Goal: Communication & Community: Ask a question

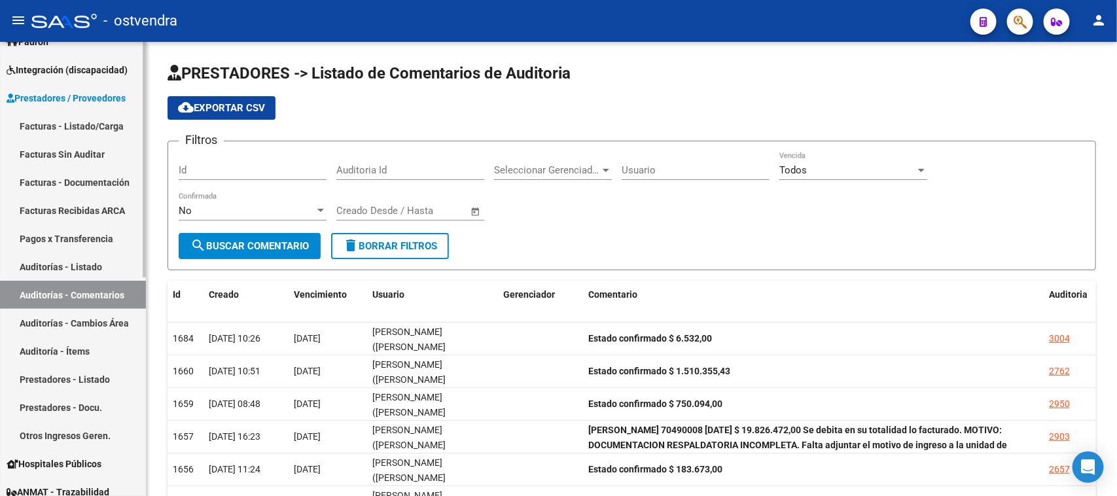
scroll to position [164, 0]
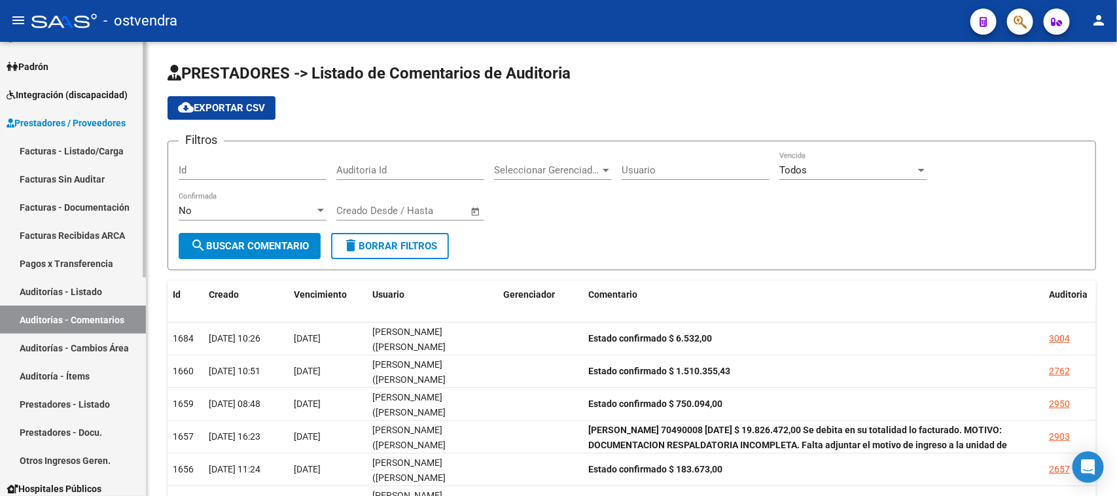
click at [97, 139] on link "Facturas - Listado/Carga" at bounding box center [73, 151] width 146 height 28
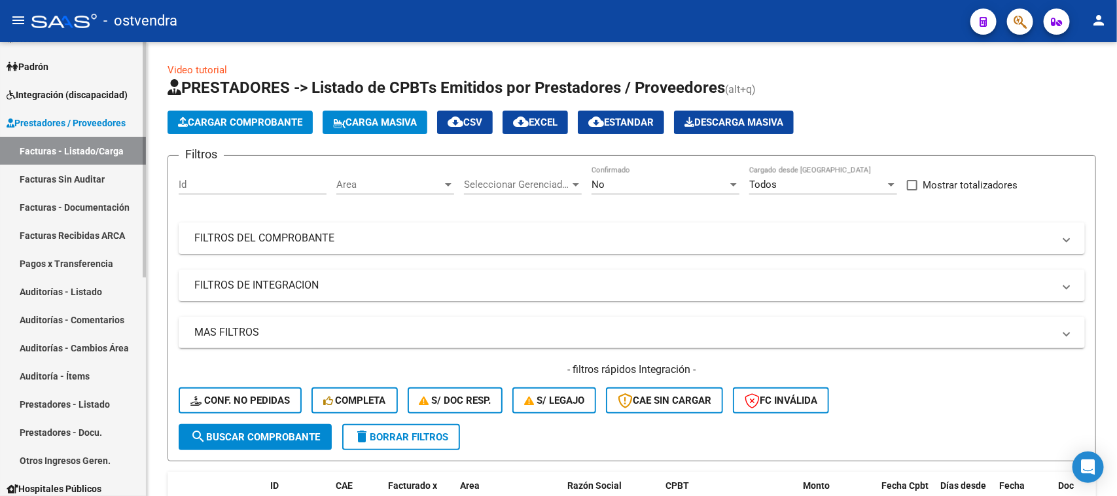
click at [83, 147] on link "Facturas - Listado/Carga" at bounding box center [73, 151] width 146 height 28
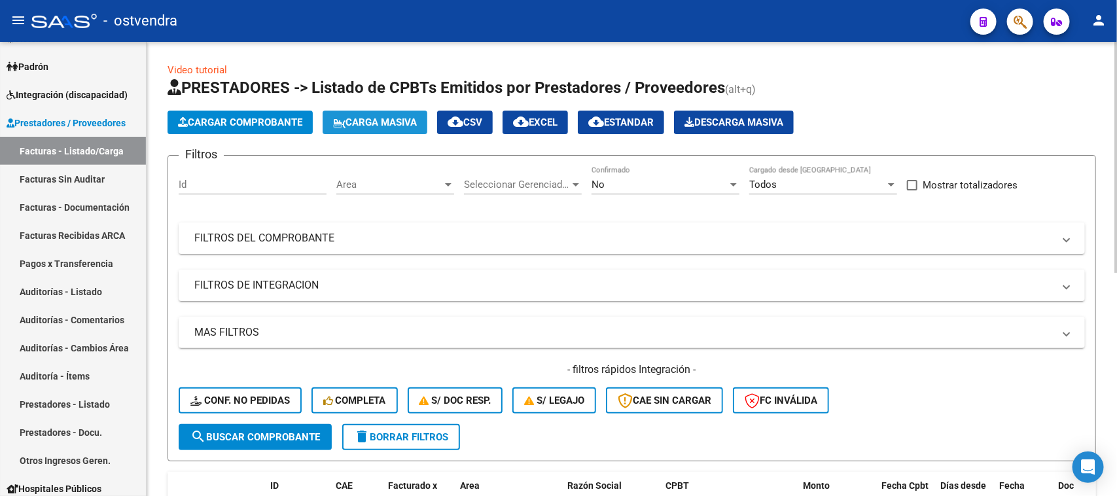
click at [411, 125] on span "Carga Masiva" at bounding box center [375, 122] width 84 height 12
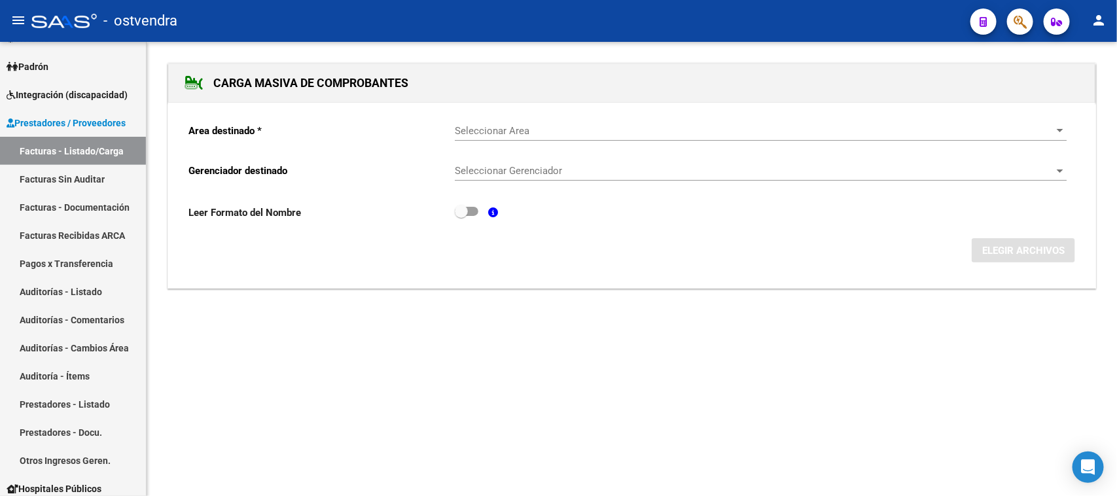
click at [599, 134] on span "Seleccionar Area" at bounding box center [755, 131] width 600 height 12
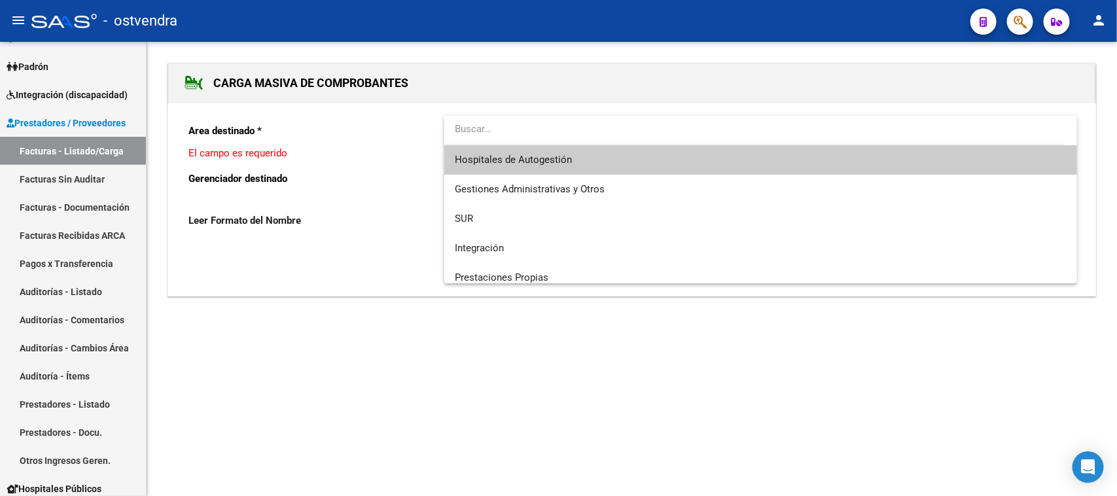
click at [312, 142] on div at bounding box center [558, 248] width 1117 height 496
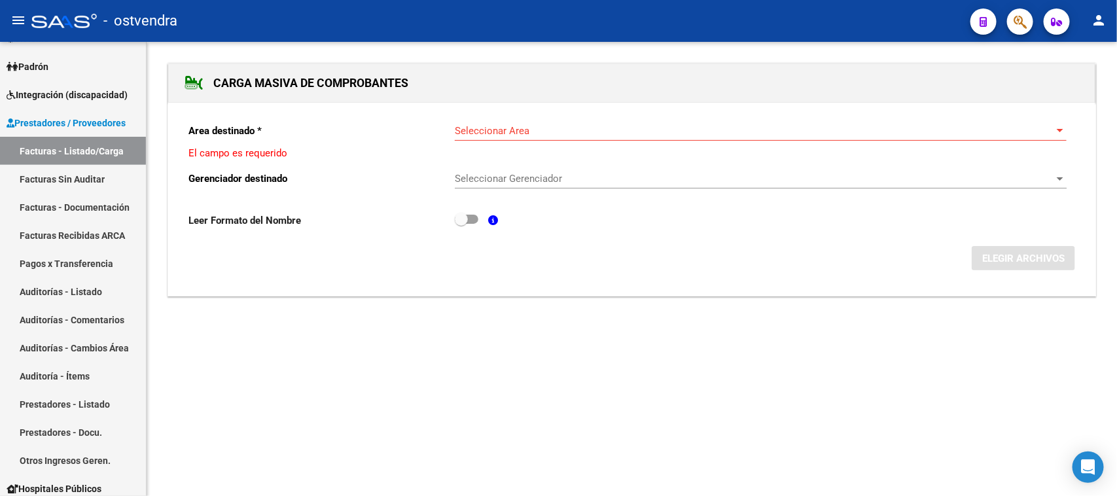
click at [480, 175] on span "Seleccionar Gerenciador" at bounding box center [755, 179] width 600 height 12
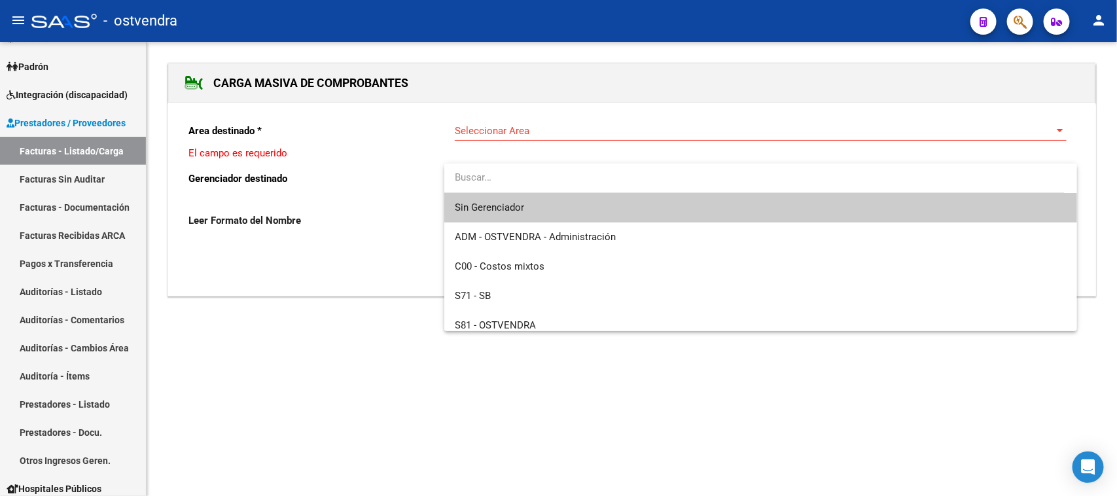
click at [374, 221] on div at bounding box center [558, 248] width 1117 height 496
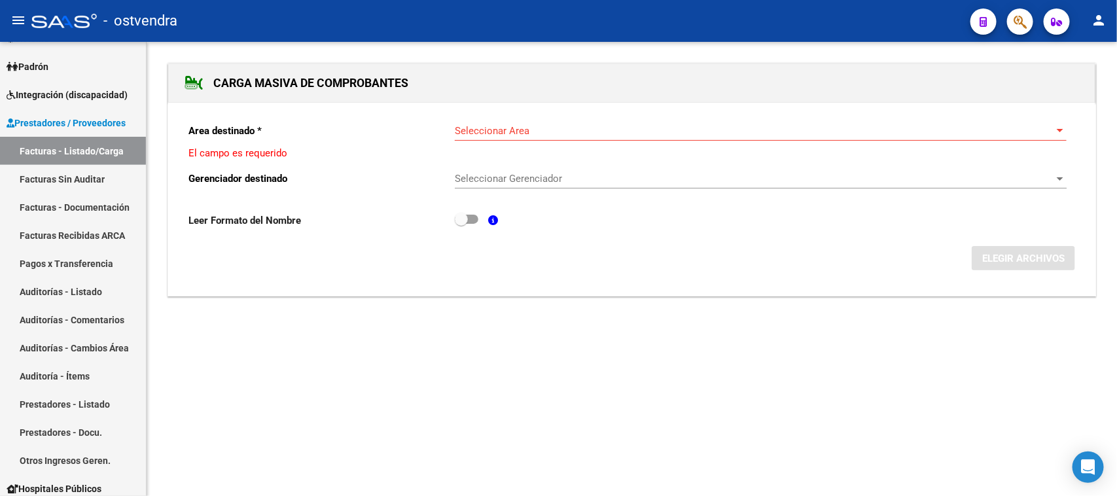
click at [262, 219] on p "Leer Formato del Nombre" at bounding box center [321, 220] width 266 height 14
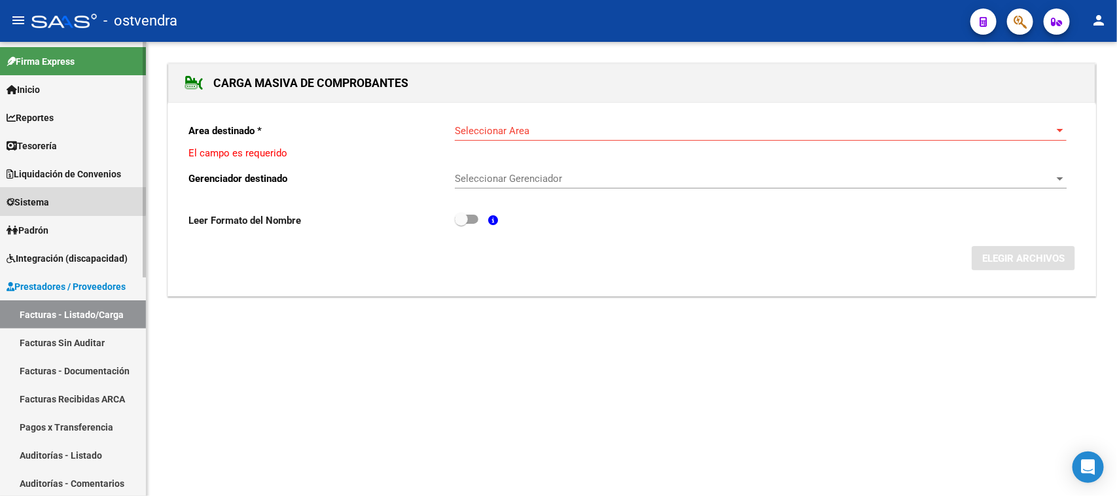
click at [49, 200] on span "Sistema" at bounding box center [28, 202] width 43 height 14
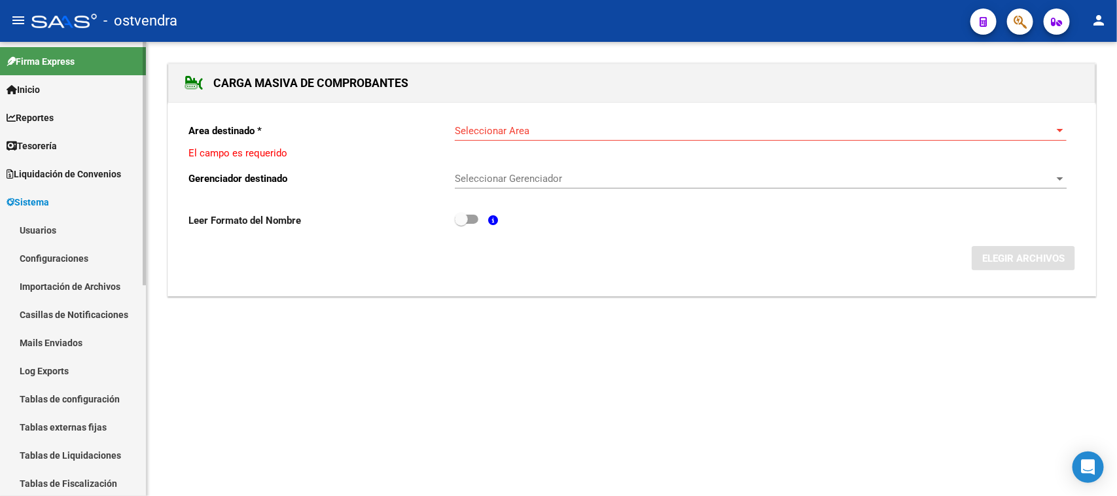
click at [67, 230] on link "Usuarios" at bounding box center [73, 230] width 146 height 28
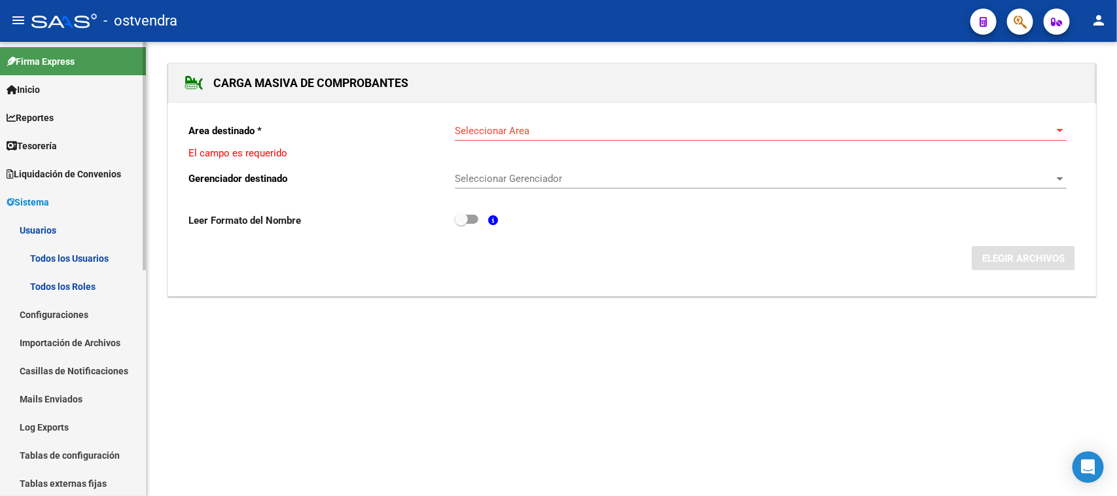
click at [65, 254] on link "Todos los Usuarios" at bounding box center [73, 258] width 146 height 28
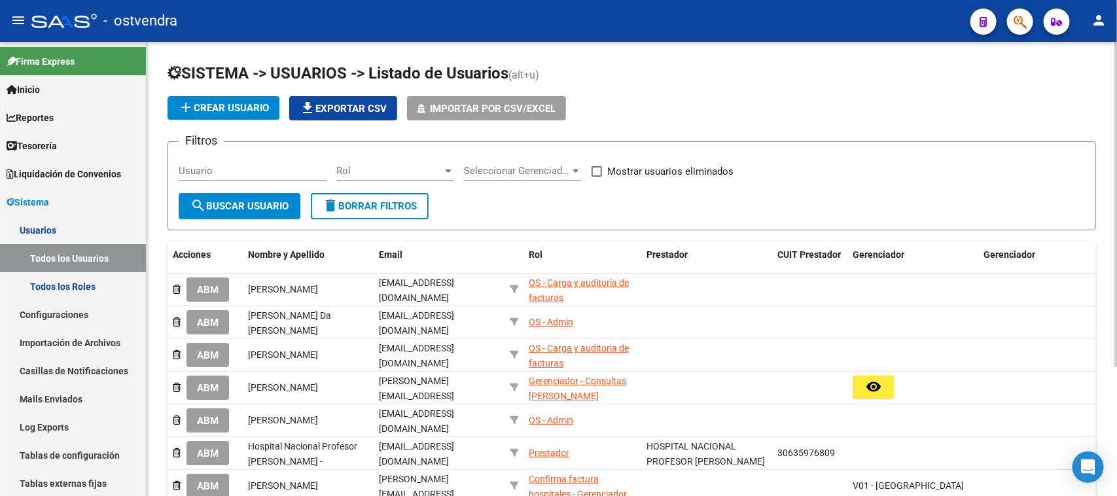
click at [236, 168] on input "Usuario" at bounding box center [253, 171] width 148 height 12
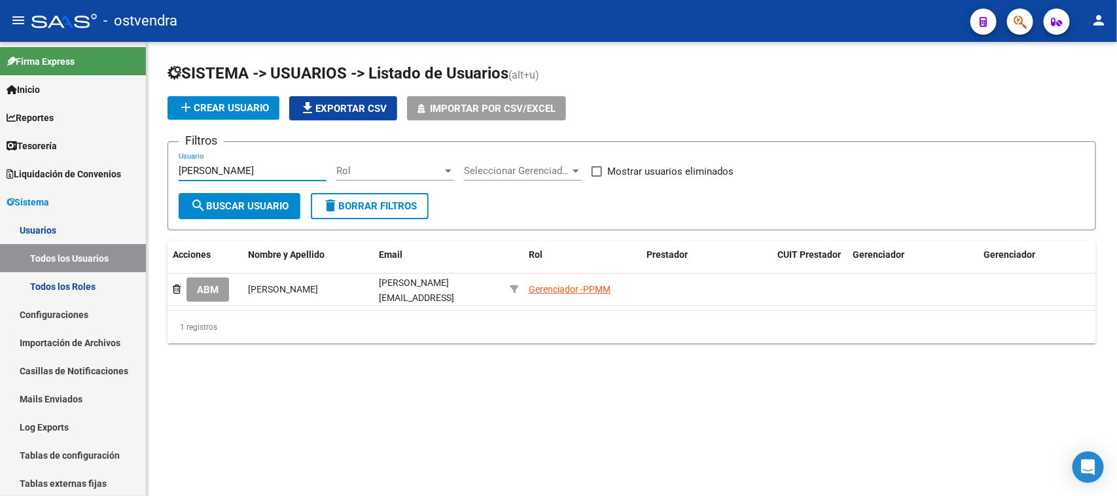
type input "[PERSON_NAME]"
click at [63, 86] on link "Inicio" at bounding box center [73, 89] width 146 height 28
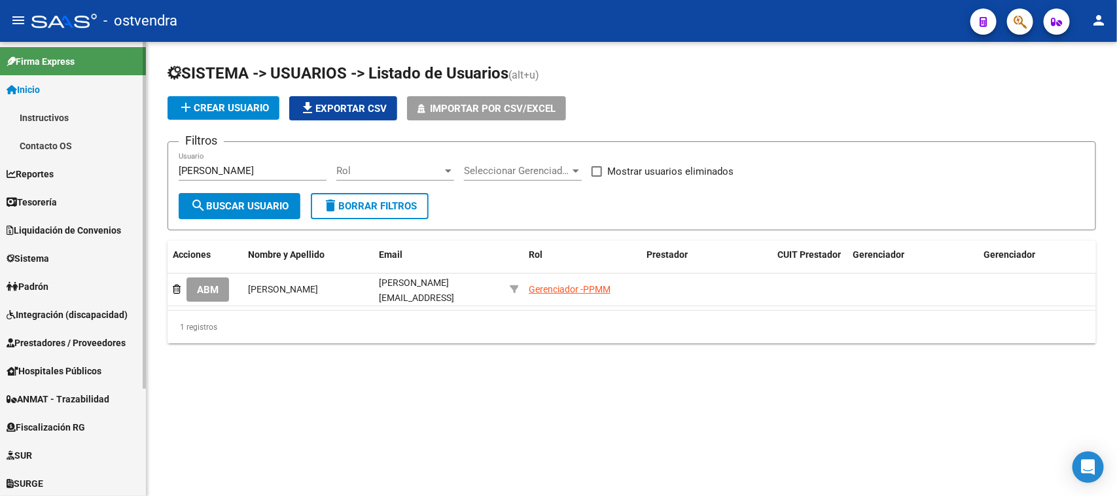
click at [95, 255] on link "Sistema" at bounding box center [73, 258] width 146 height 28
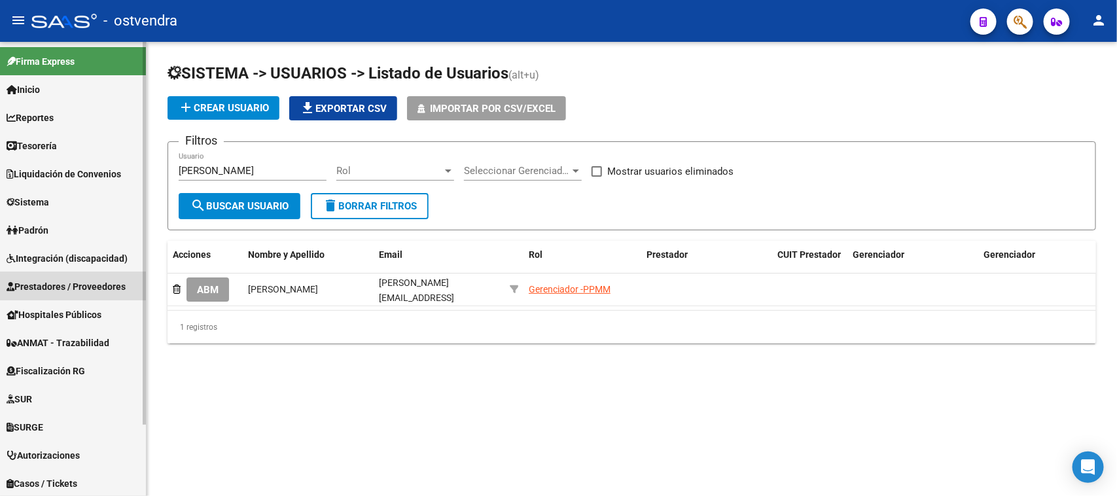
click at [69, 279] on span "Prestadores / Proveedores" at bounding box center [66, 286] width 119 height 14
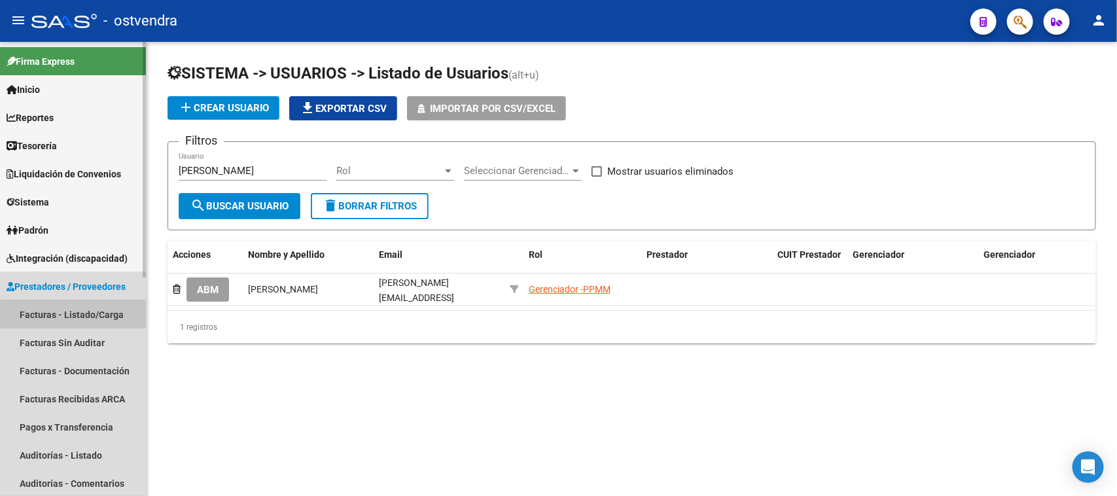
click at [86, 312] on link "Facturas - Listado/Carga" at bounding box center [73, 314] width 146 height 28
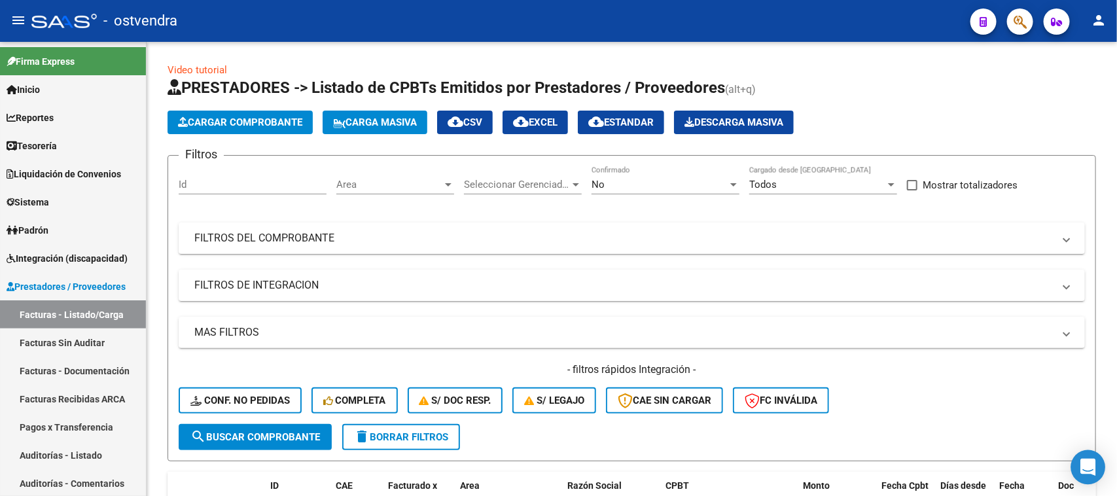
click at [1082, 468] on icon "Open Intercom Messenger" at bounding box center [1088, 467] width 17 height 17
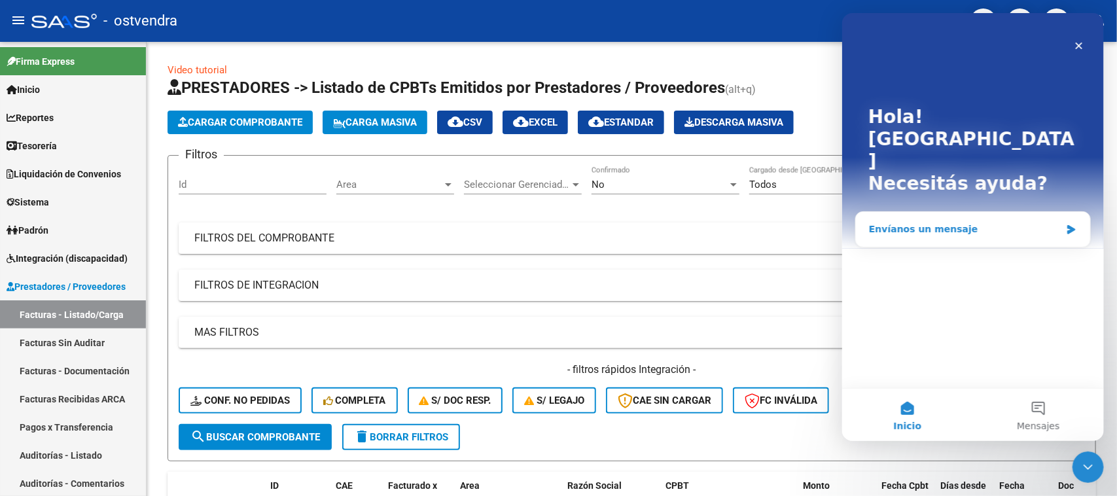
click at [909, 212] on div "Envíanos un mensaje" at bounding box center [972, 229] width 234 height 35
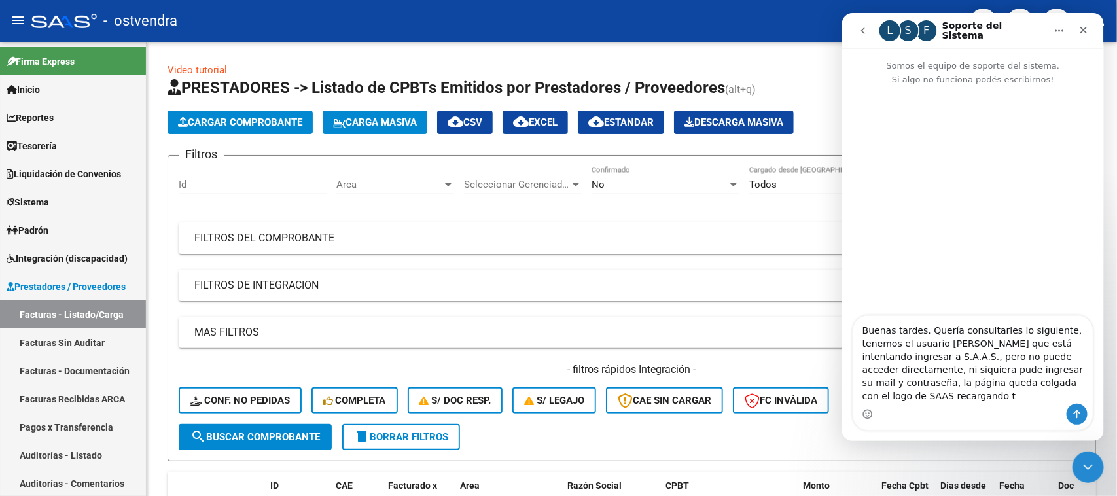
type textarea "Buenas tardes. Quería consultarles lo siguiente, tenemos el usuario [PERSON_NAM…"
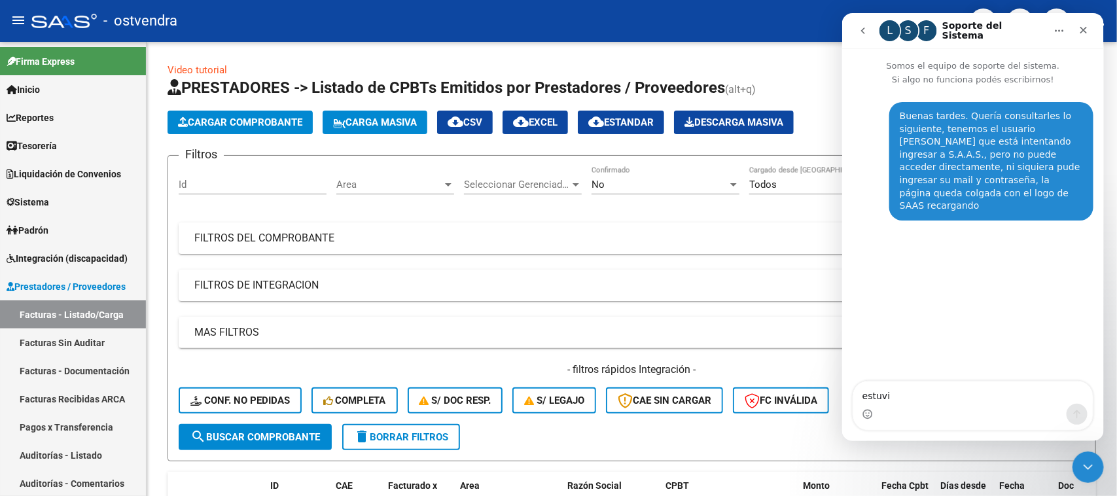
type textarea "estuvim"
click at [885, 395] on textarea "Estuvios unos 20 min pero nada cambió" at bounding box center [972, 392] width 239 height 22
type textarea "Estuvimos unos 20 min pero nada cambió, los demás usuarios podemos ingresar sin…"
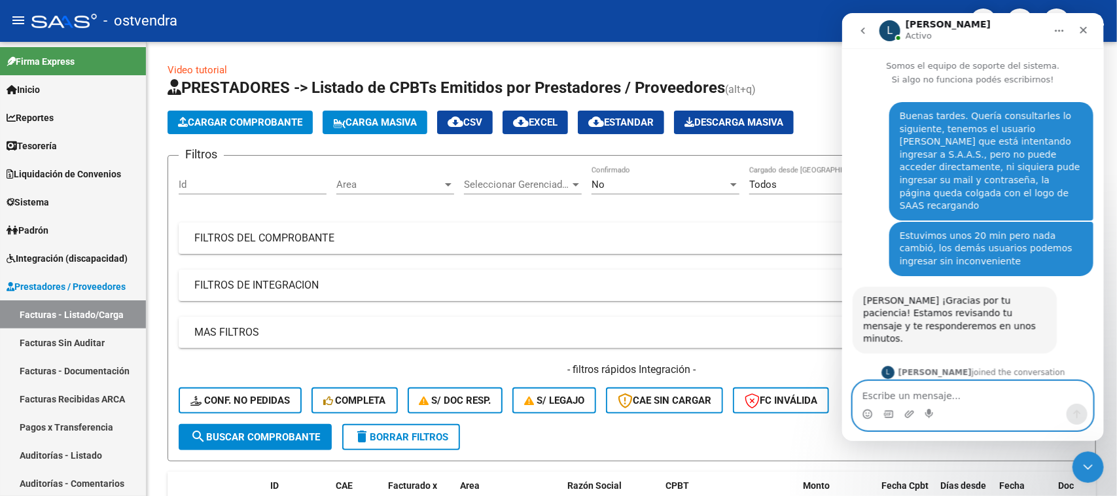
scroll to position [139, 0]
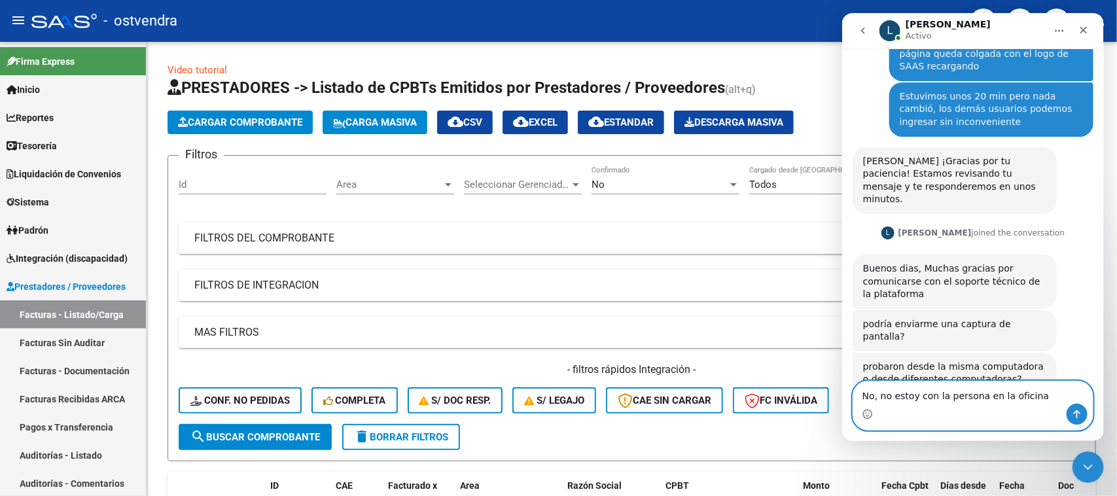
type textarea "No, no estoy con la persona en la oficina"
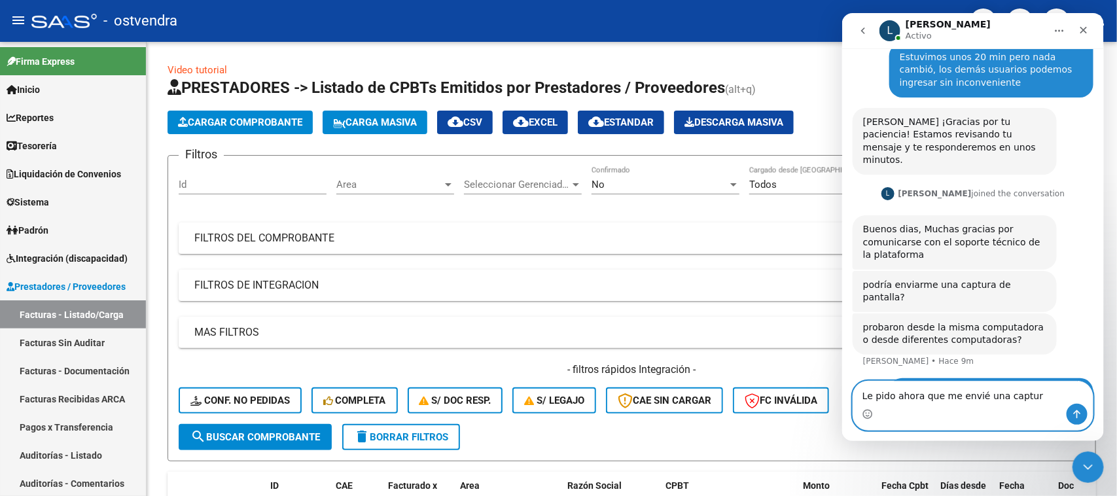
type textarea "Le pido ahora que me envié una captura"
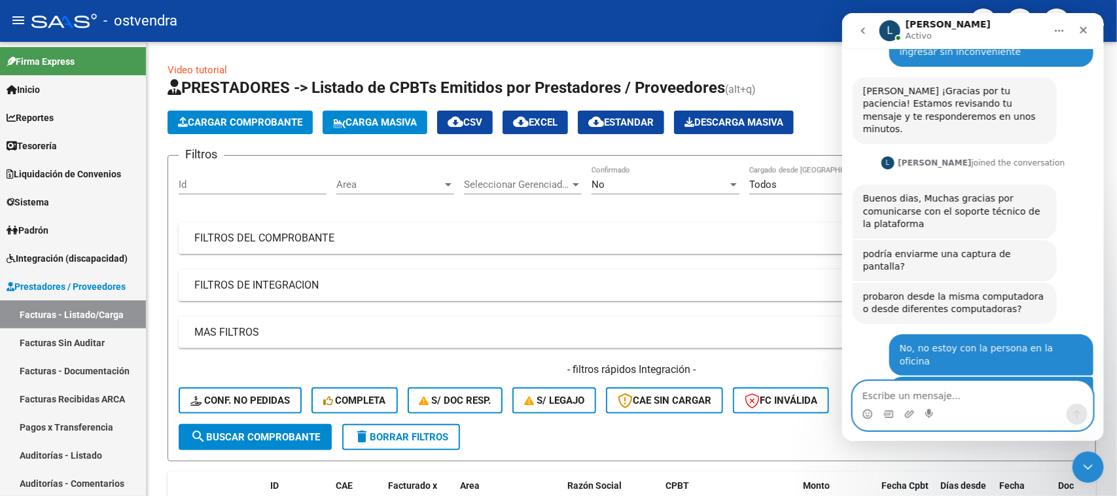
scroll to position [286, 0]
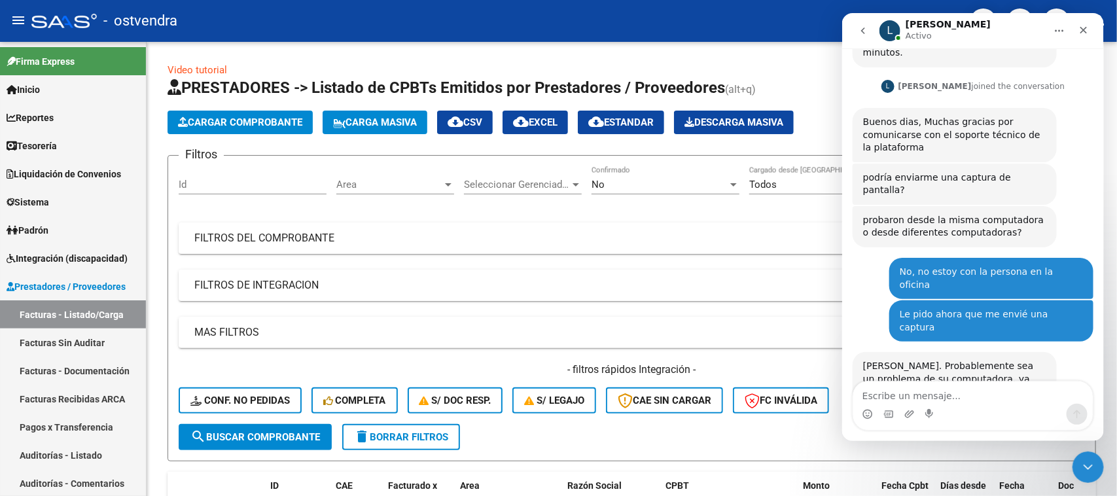
click at [813, 24] on div "- ostvendra" at bounding box center [495, 21] width 928 height 29
click at [1081, 29] on icon "Cerrar" at bounding box center [1083, 30] width 10 height 10
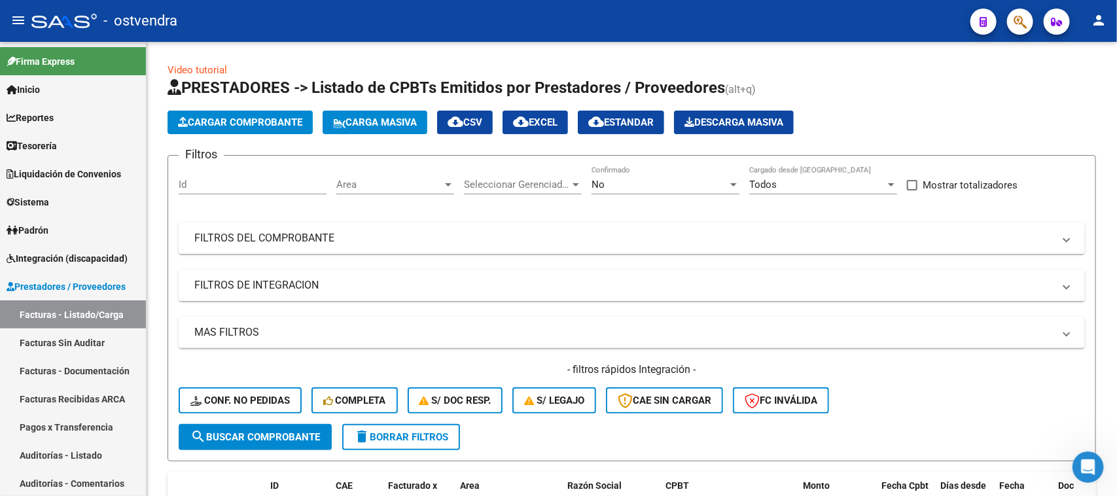
scroll to position [0, 0]
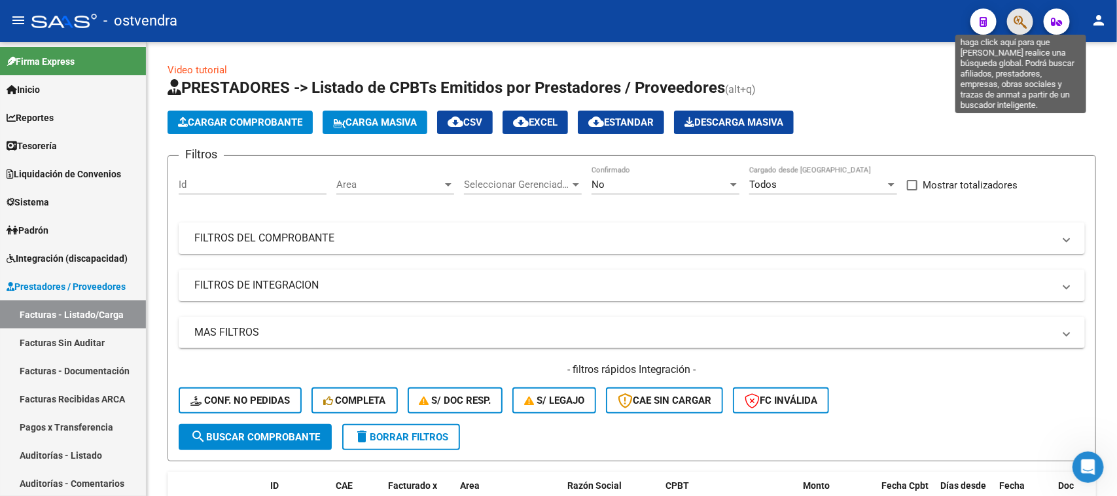
click at [1021, 24] on icon "button" at bounding box center [1020, 21] width 13 height 15
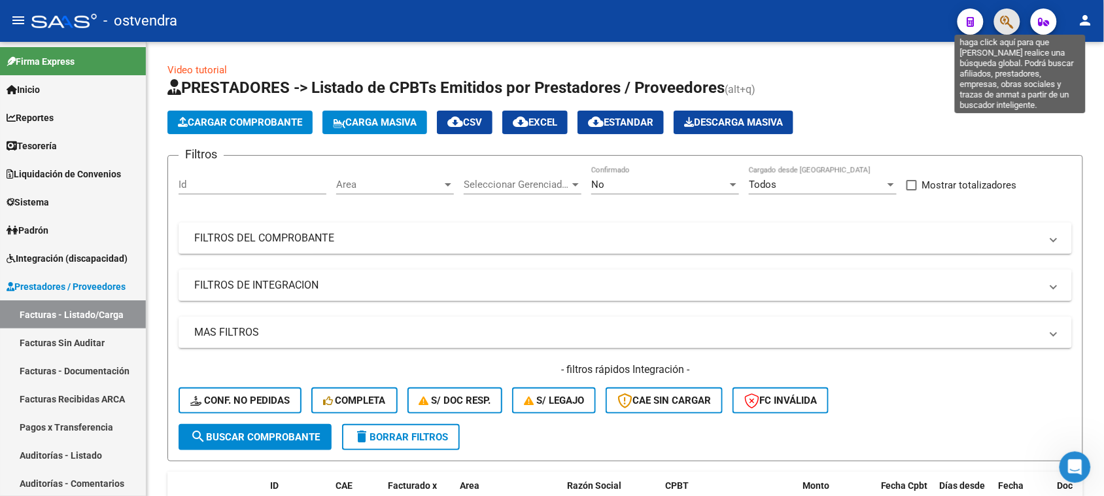
scroll to position [286, 0]
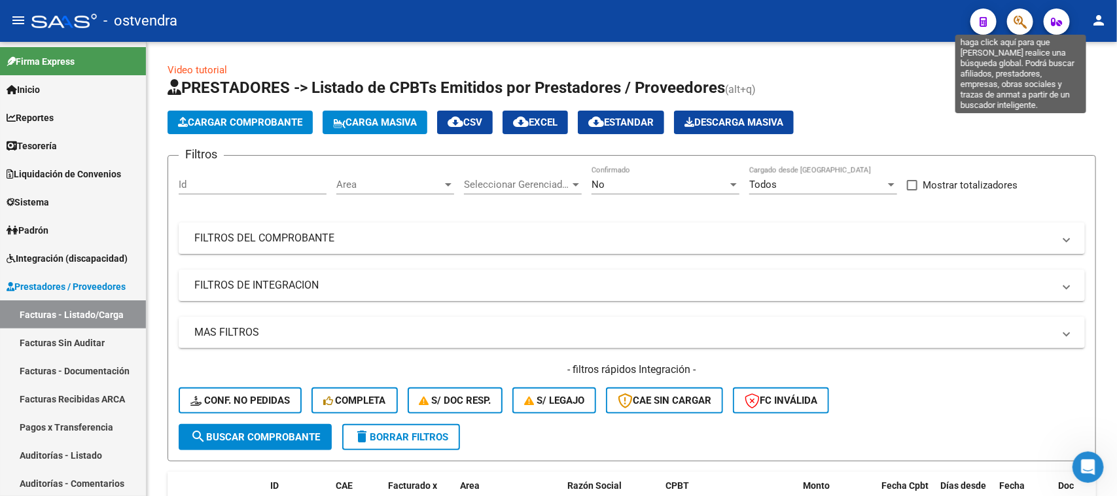
click at [1022, 24] on icon "button" at bounding box center [1020, 21] width 13 height 15
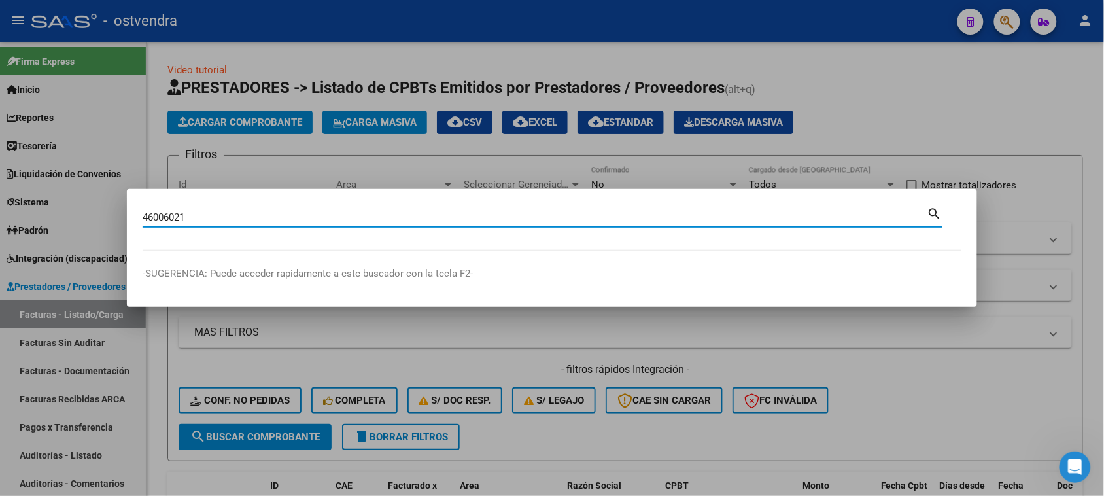
type input "46006021"
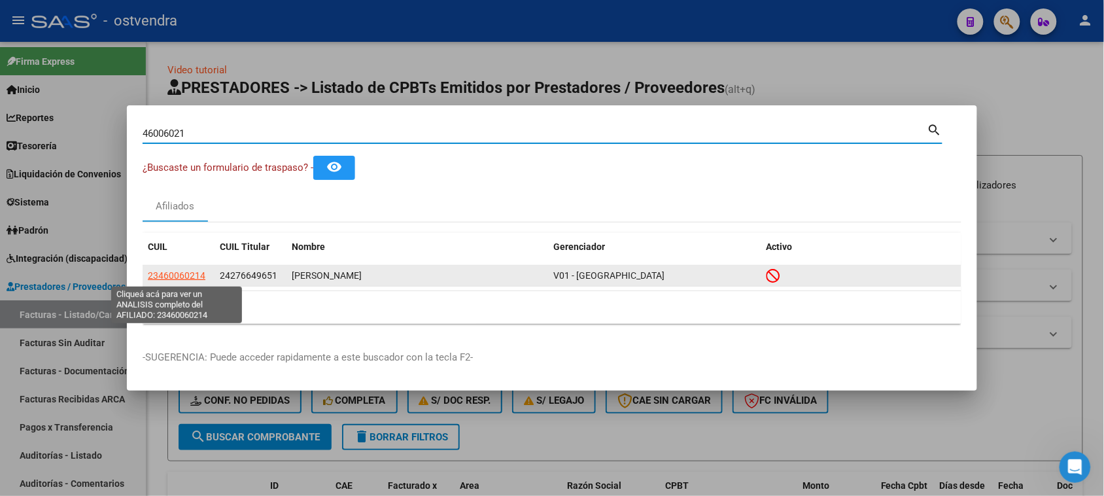
click at [181, 273] on span "23460060214" at bounding box center [177, 275] width 58 height 10
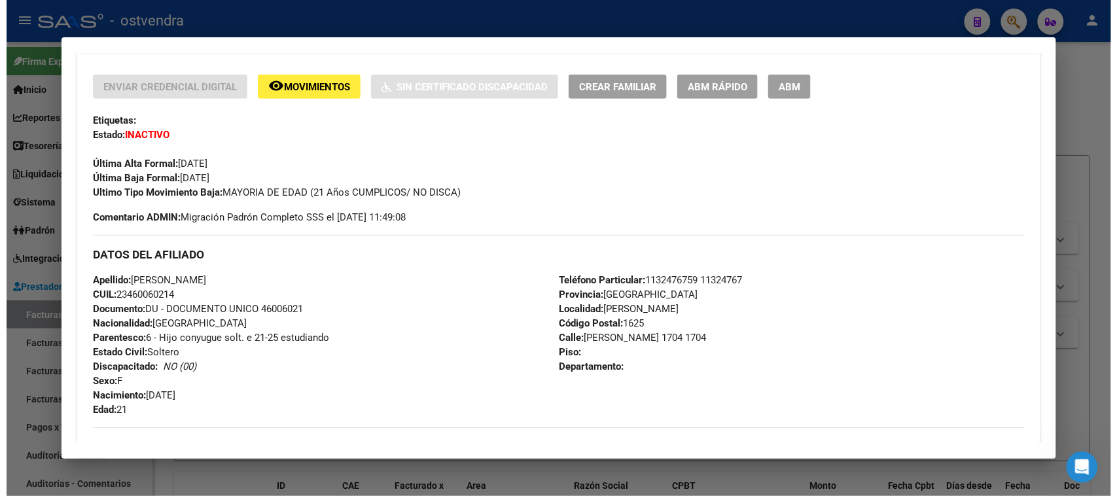
scroll to position [0, 0]
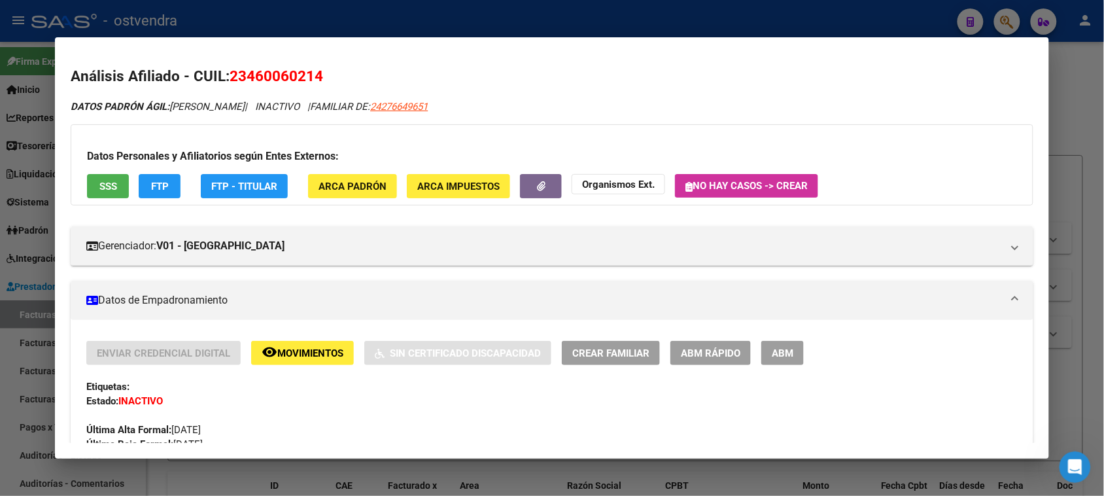
click at [99, 187] on span "SSS" at bounding box center [108, 187] width 18 height 12
click at [110, 179] on button "SSS" at bounding box center [108, 186] width 42 height 24
click at [107, 181] on span "SSS" at bounding box center [108, 187] width 18 height 12
click at [106, 181] on span "SSS" at bounding box center [108, 187] width 18 height 12
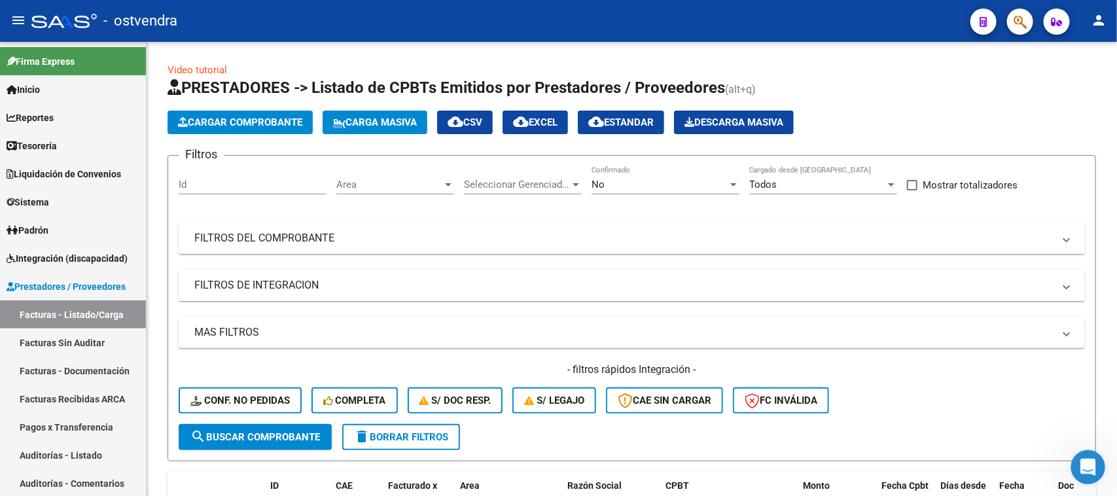
click at [1091, 470] on icon "Abrir Intercom Messenger" at bounding box center [1087, 466] width 22 height 22
click at [1084, 464] on icon "Abrir Intercom Messenger" at bounding box center [1087, 466] width 22 height 22
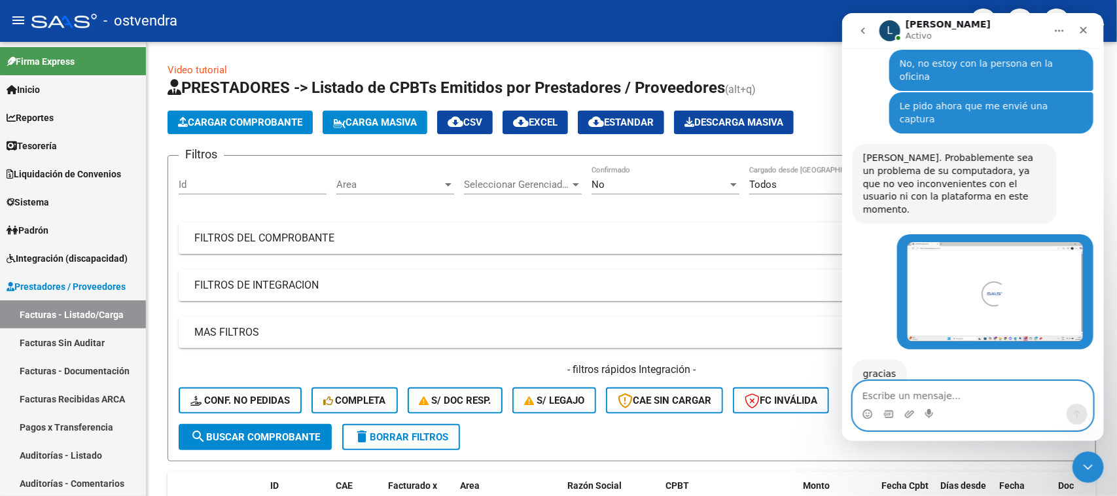
scroll to position [523, 0]
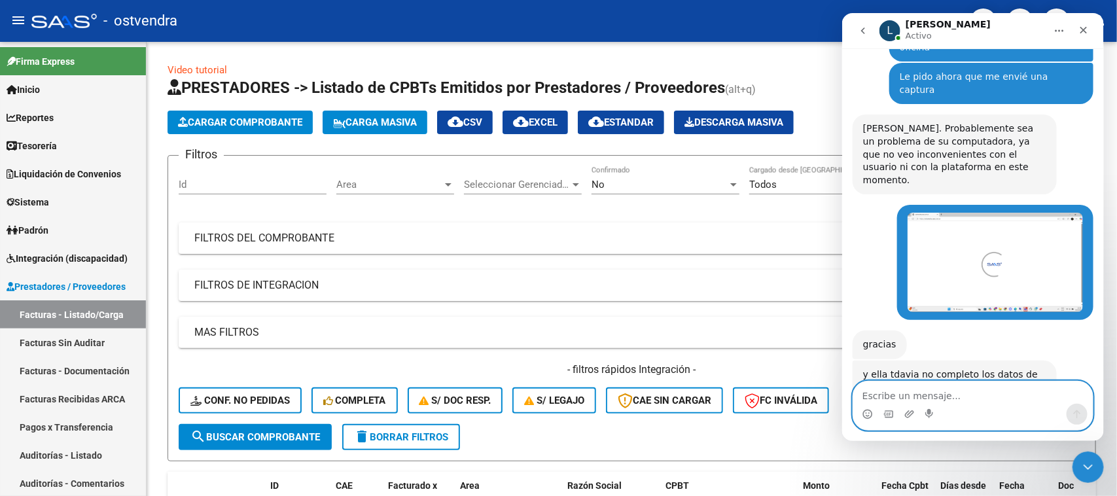
click at [981, 404] on textarea "Escribe un mensaje..." at bounding box center [972, 392] width 239 height 22
type textarea "n"
type textarea "No pudo porque queda la página cargando..."
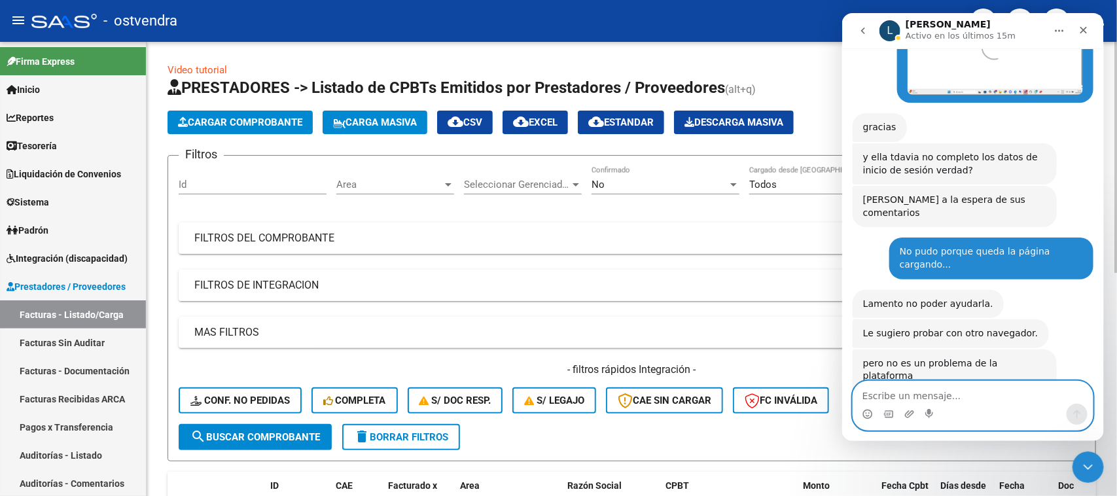
scroll to position [691, 0]
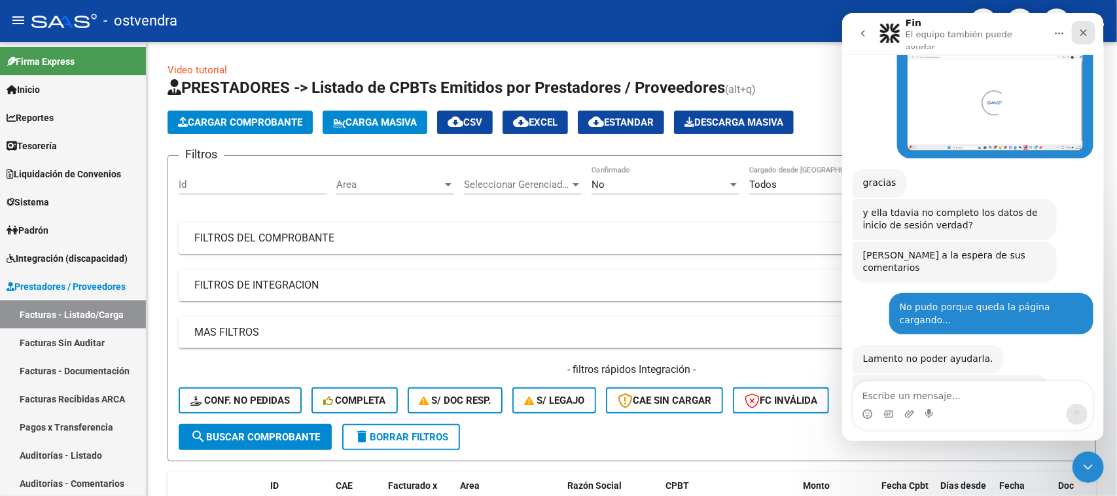
click at [1082, 31] on icon "Cerrar" at bounding box center [1083, 32] width 10 height 10
click at [1084, 31] on mat-toolbar "menu - ostvendra person" at bounding box center [558, 21] width 1117 height 42
